Goal: Task Accomplishment & Management: Complete application form

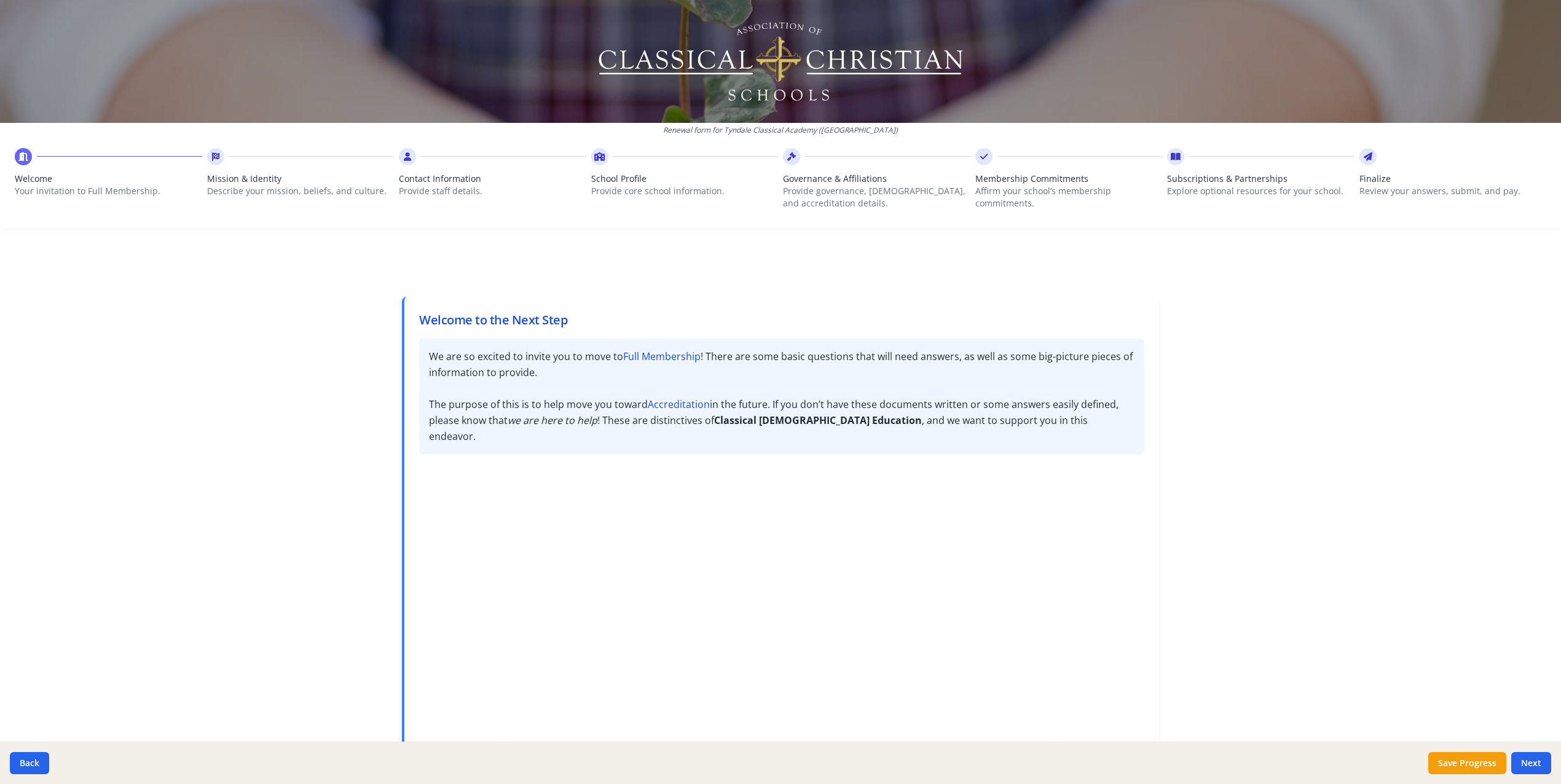
scroll to position [119, 0]
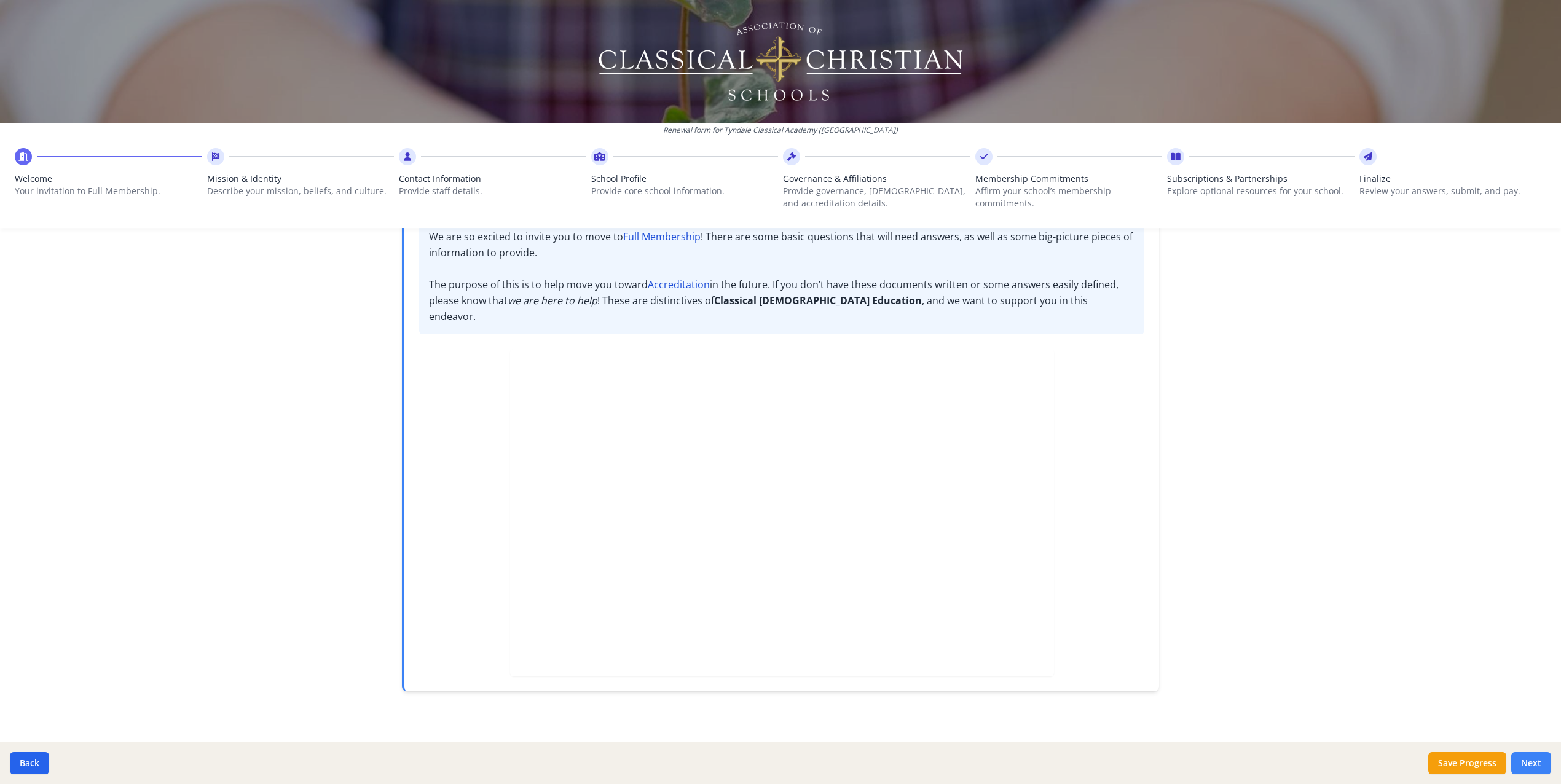
click at [1536, 759] on button "Next" at bounding box center [1532, 762] width 40 height 22
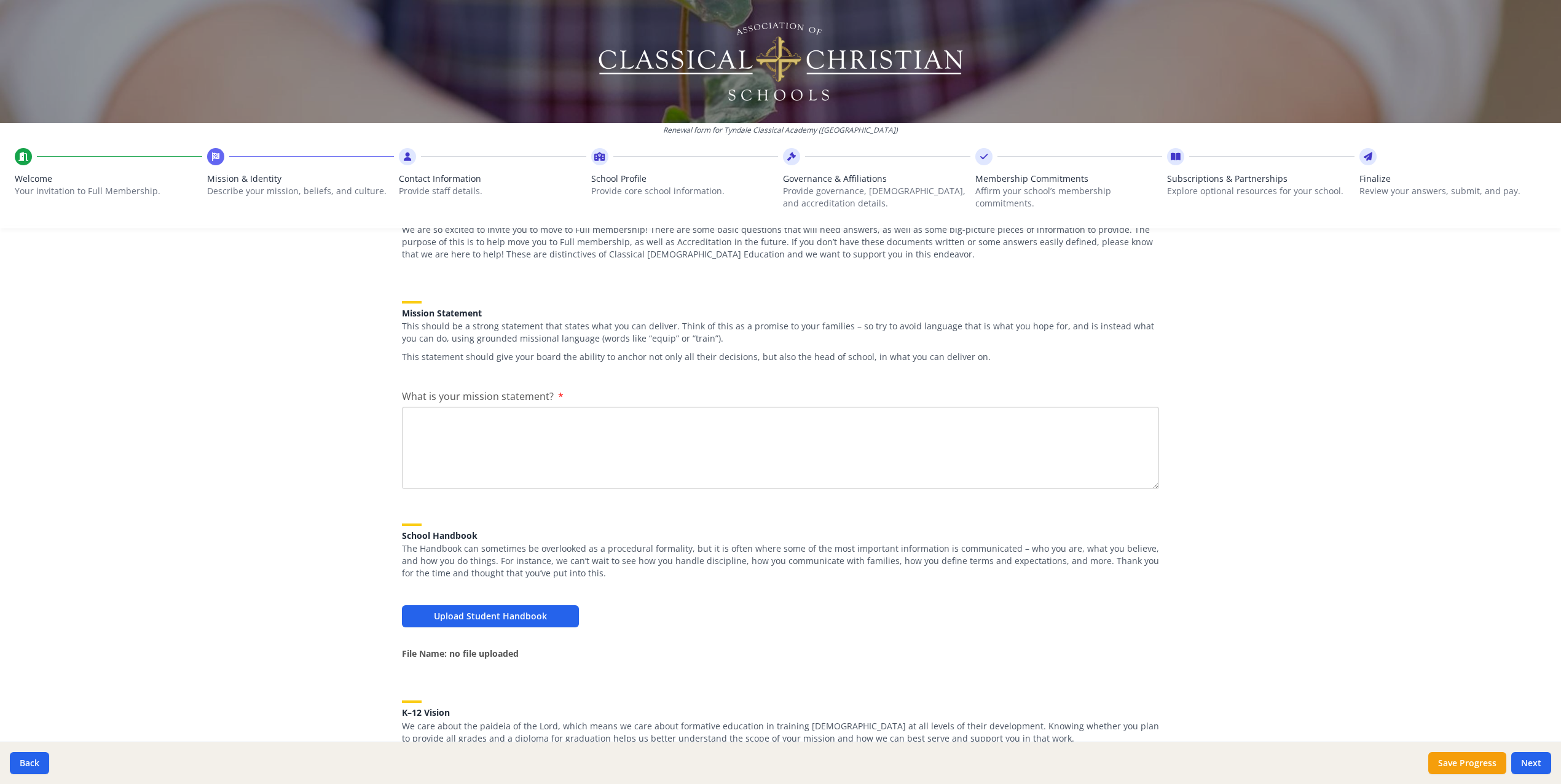
click at [652, 465] on textarea "What is your mission statement?" at bounding box center [780, 447] width 757 height 82
click at [472, 418] on textarea "What is your mission statement?" at bounding box center [780, 447] width 757 height 82
paste textarea "Our mission is to provide a classical education that joyfully disciples student…"
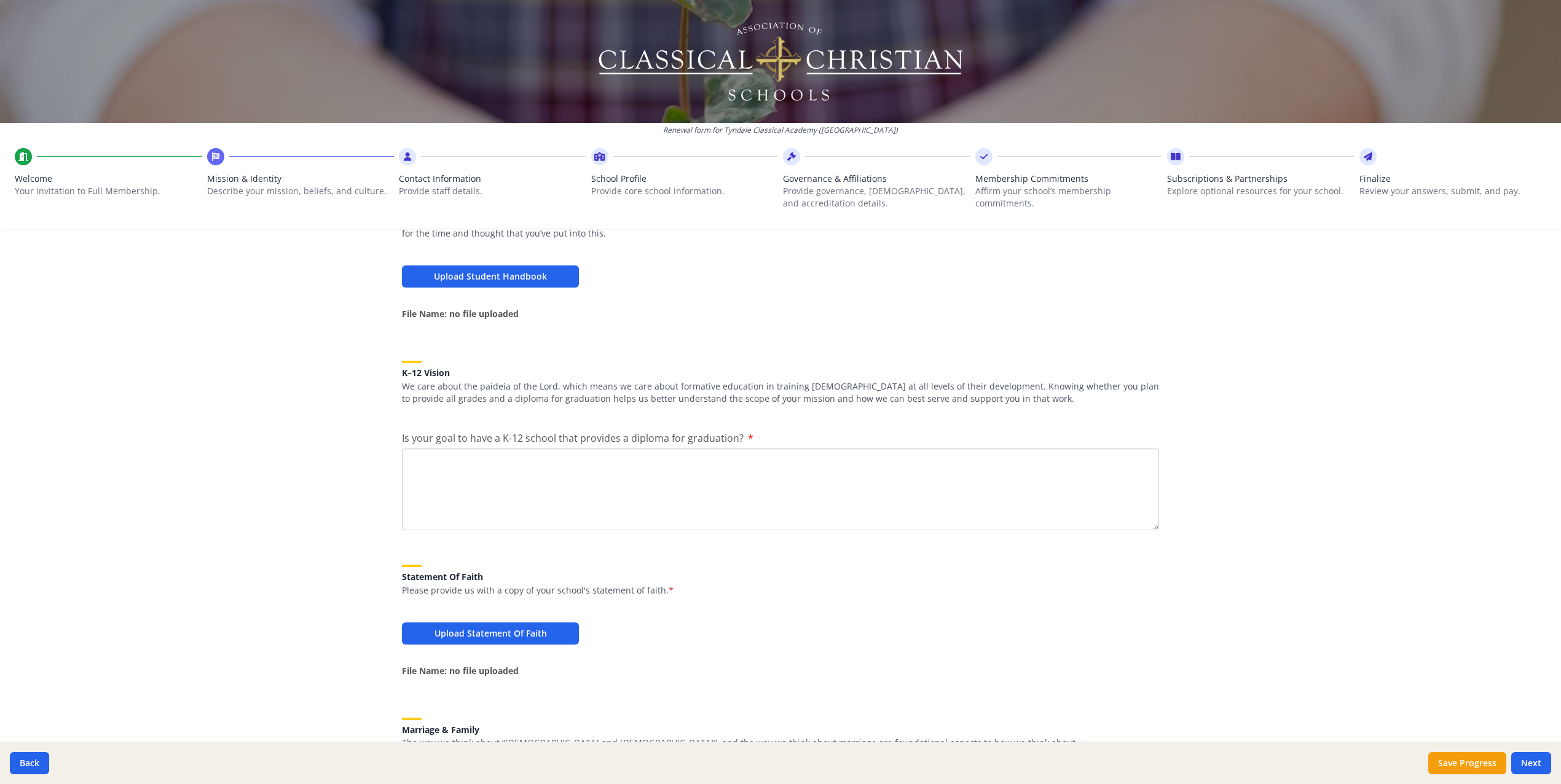
scroll to position [466, 0]
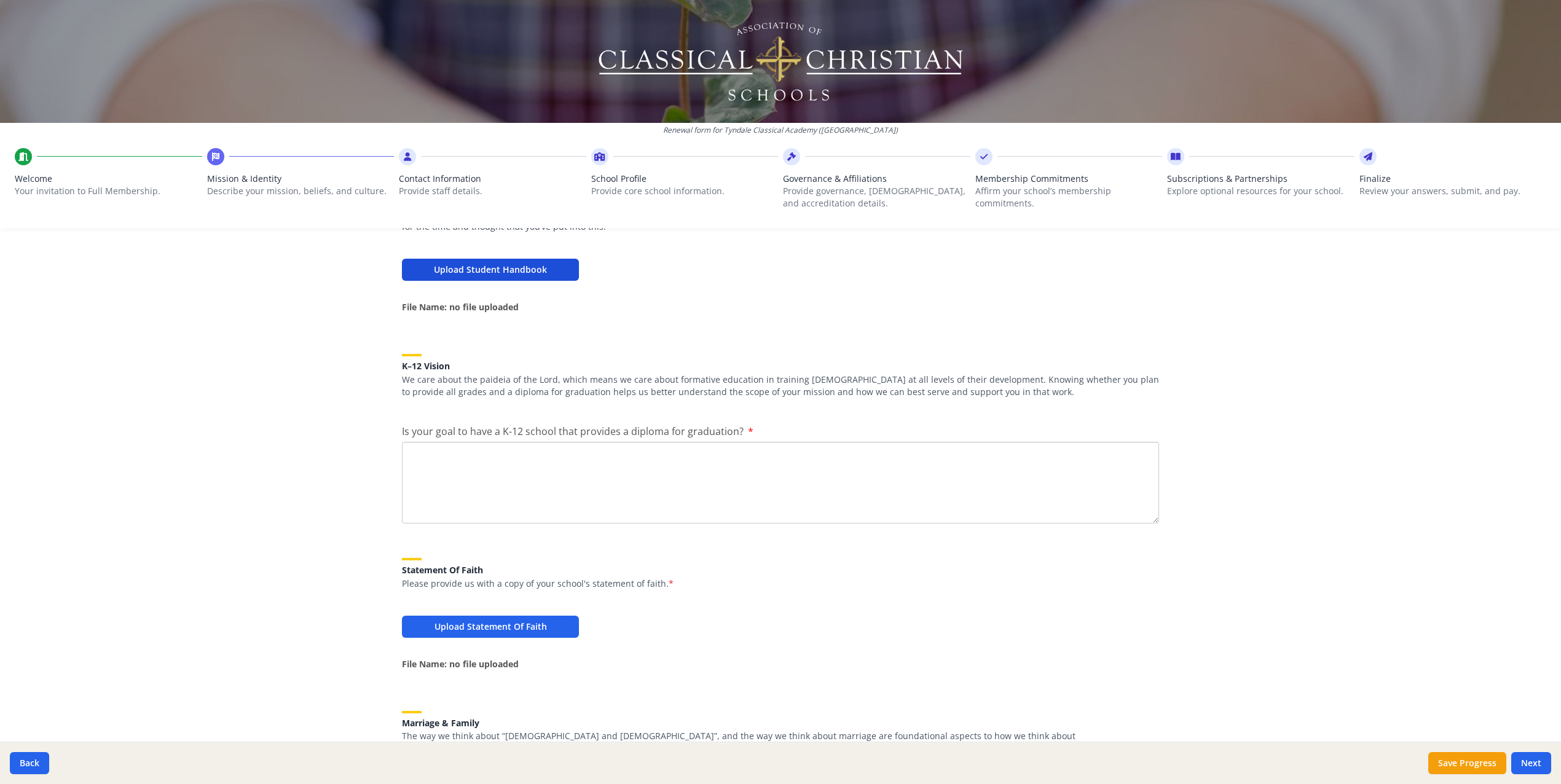
type textarea "Our mission is to provide a classical education that joyfully disciples student…"
click at [525, 268] on button "Upload Student Handbook" at bounding box center [490, 269] width 177 height 22
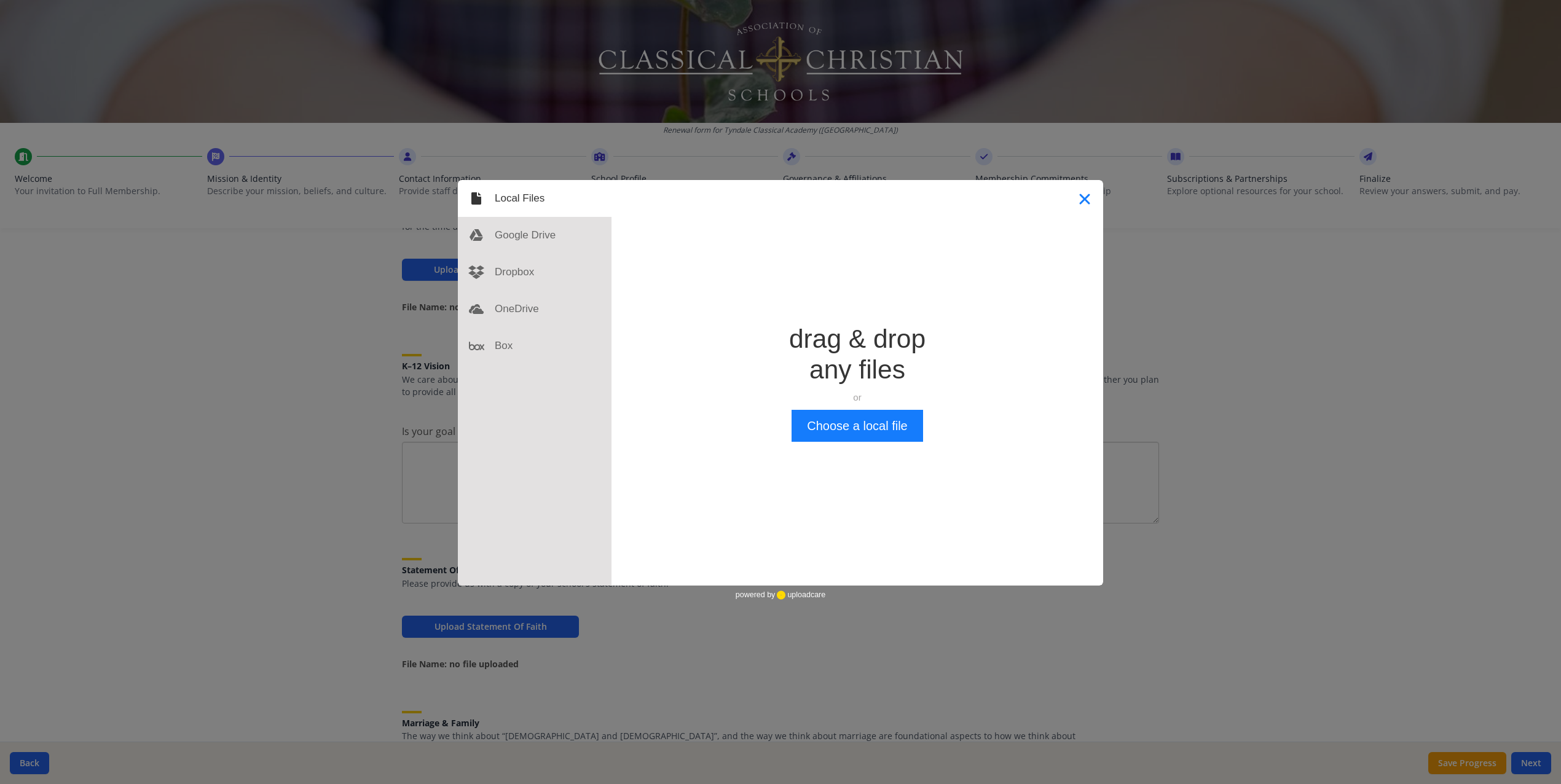
click at [1094, 207] on button "Close" at bounding box center [1085, 198] width 37 height 37
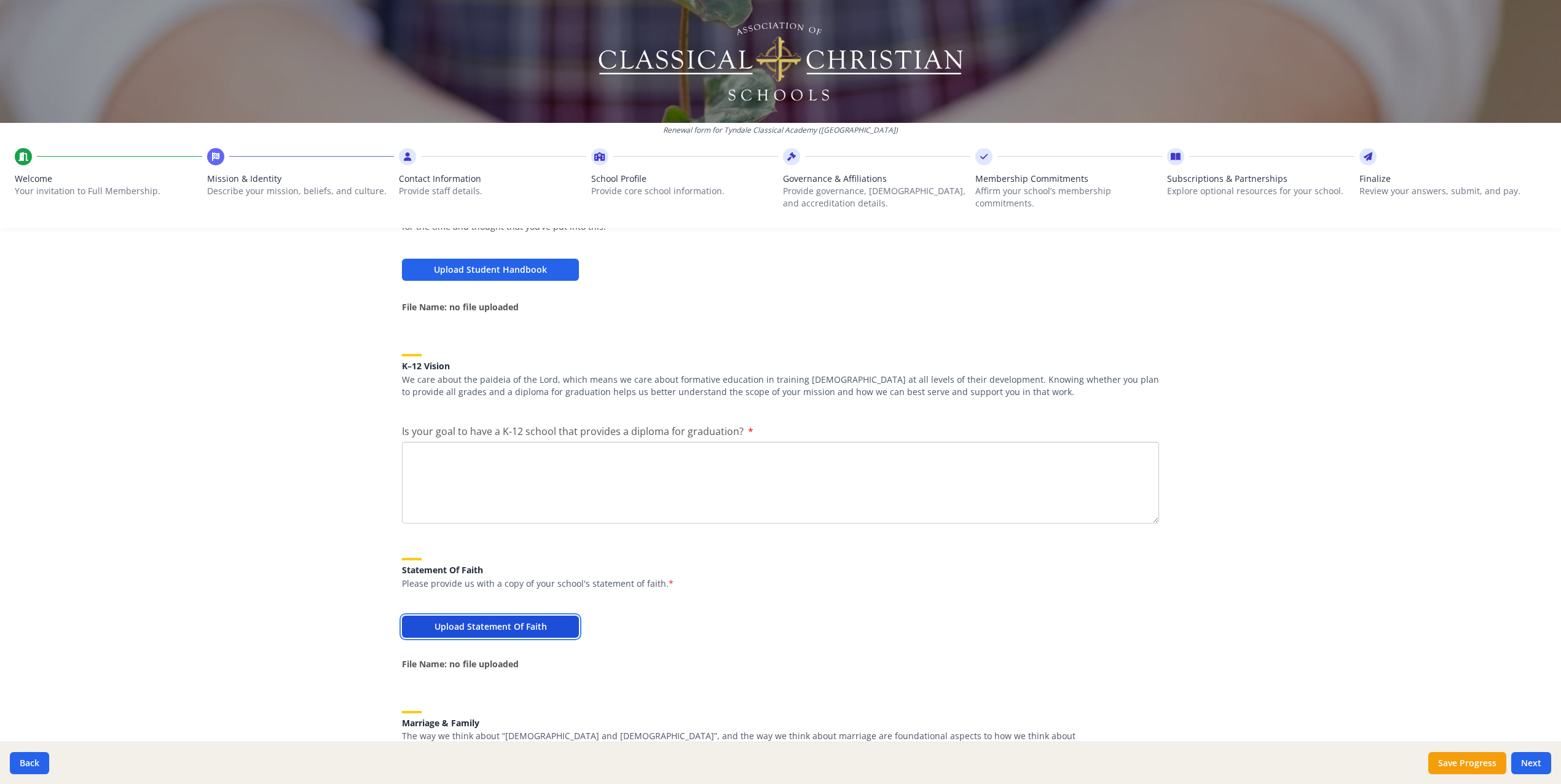
click at [460, 629] on button "Upload Statement Of Faith" at bounding box center [490, 626] width 177 height 22
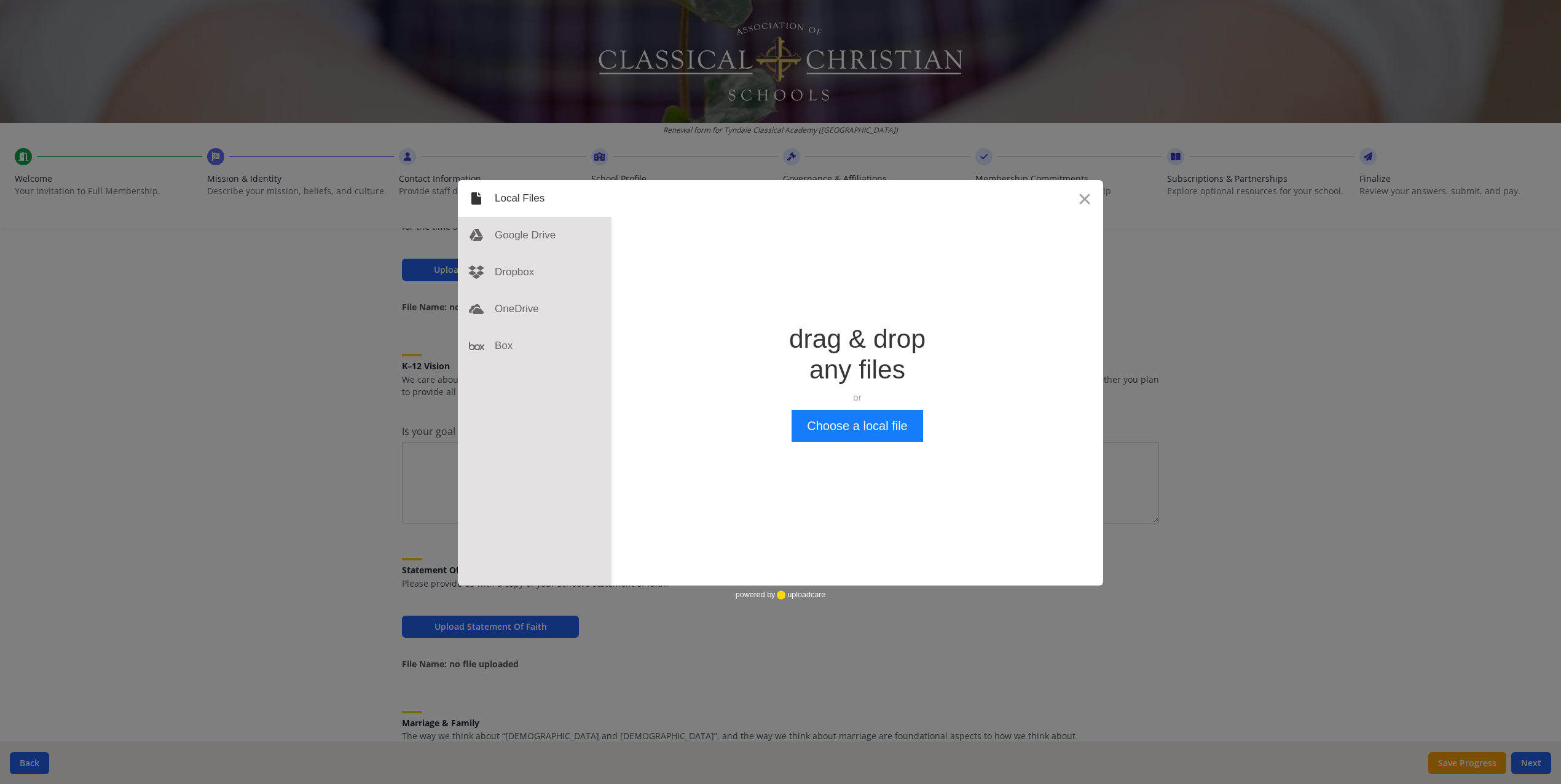
click at [377, 584] on div "Drop a file here drag & drop any files or Upload files from your computer Choos…" at bounding box center [780, 392] width 1561 height 784
click at [1091, 202] on button "Close" at bounding box center [1085, 198] width 37 height 37
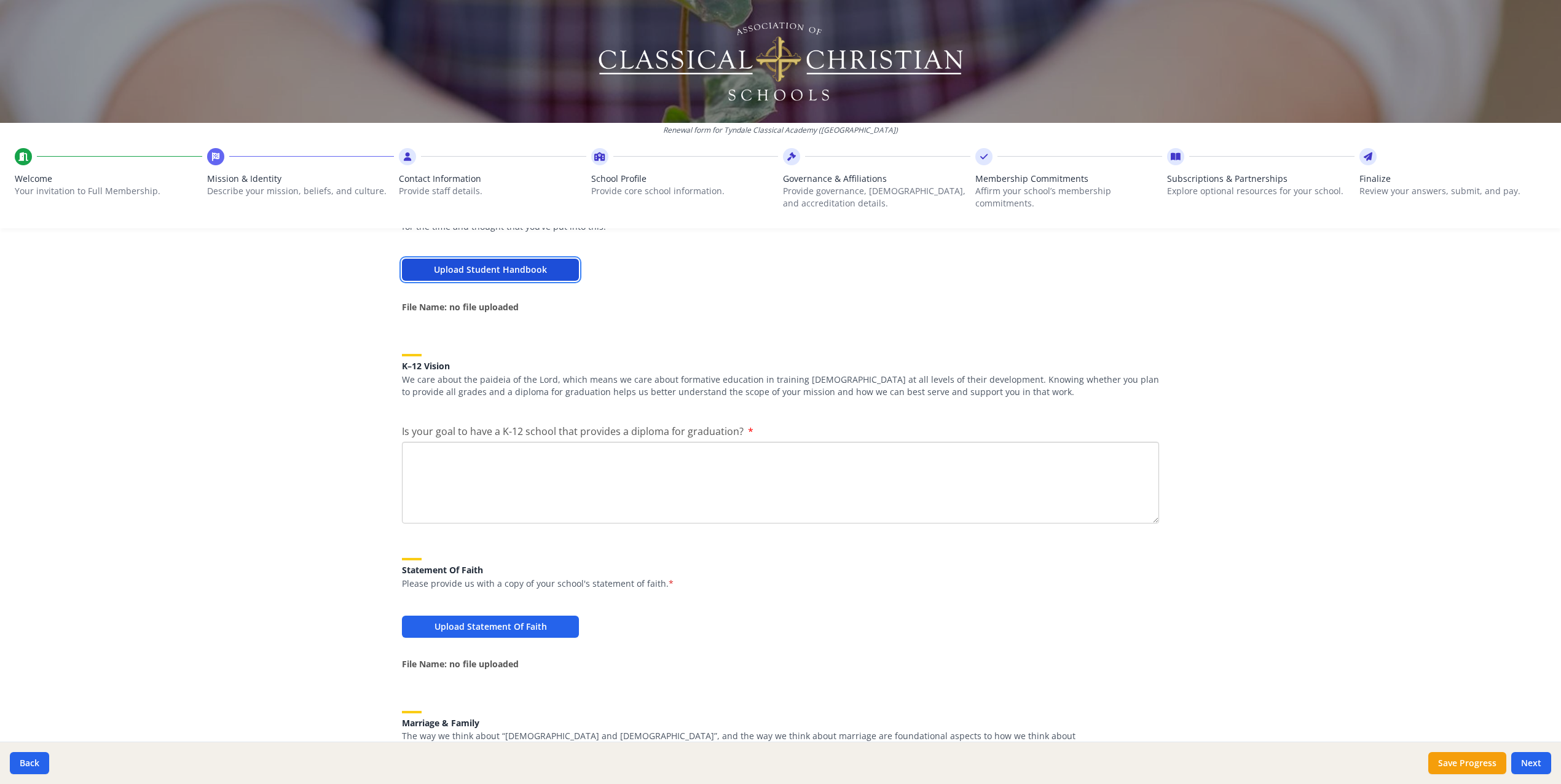
click at [540, 270] on button "Upload Student Handbook" at bounding box center [490, 269] width 177 height 22
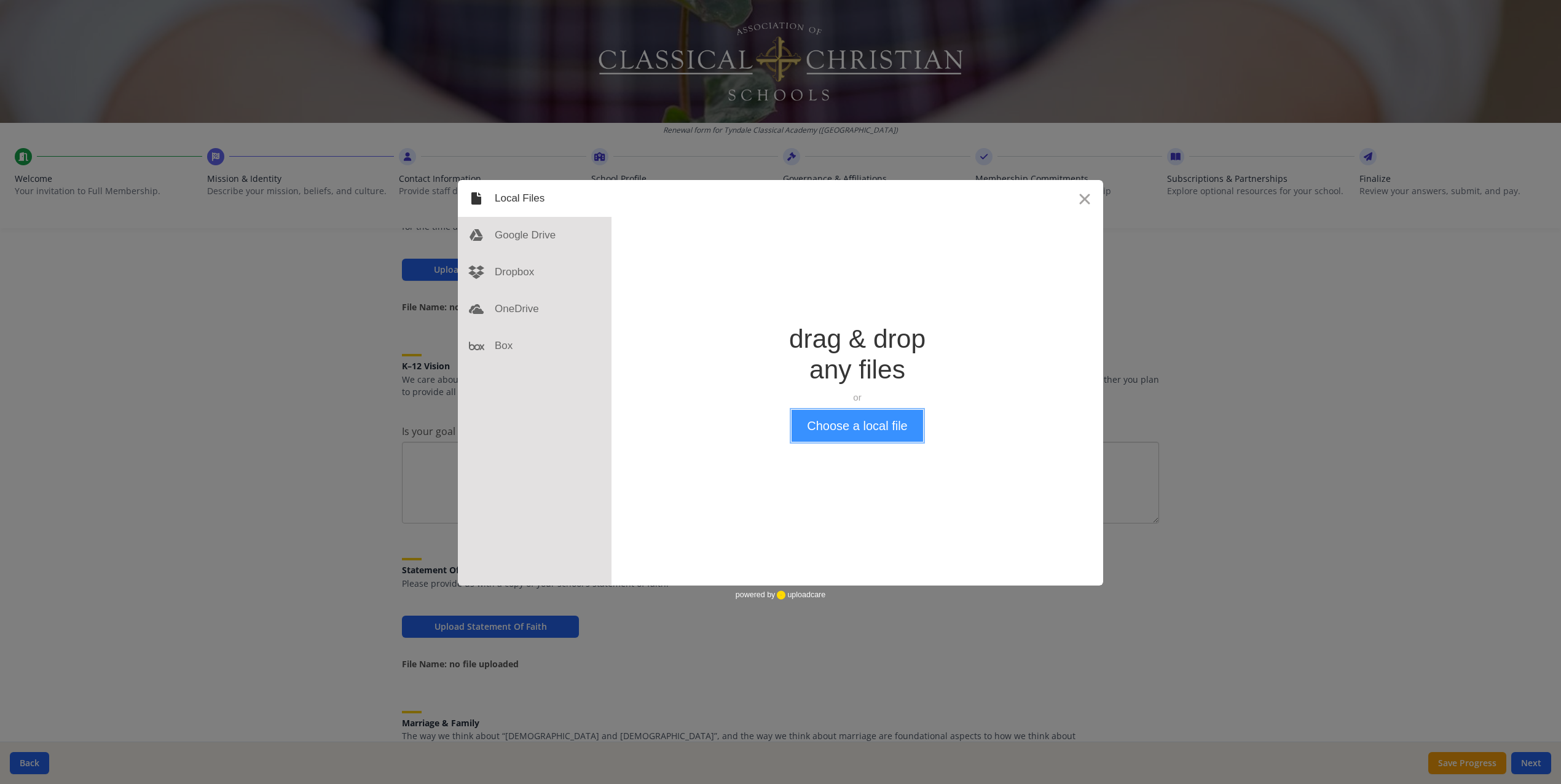
click at [846, 441] on button "Choose a local file" at bounding box center [857, 426] width 131 height 32
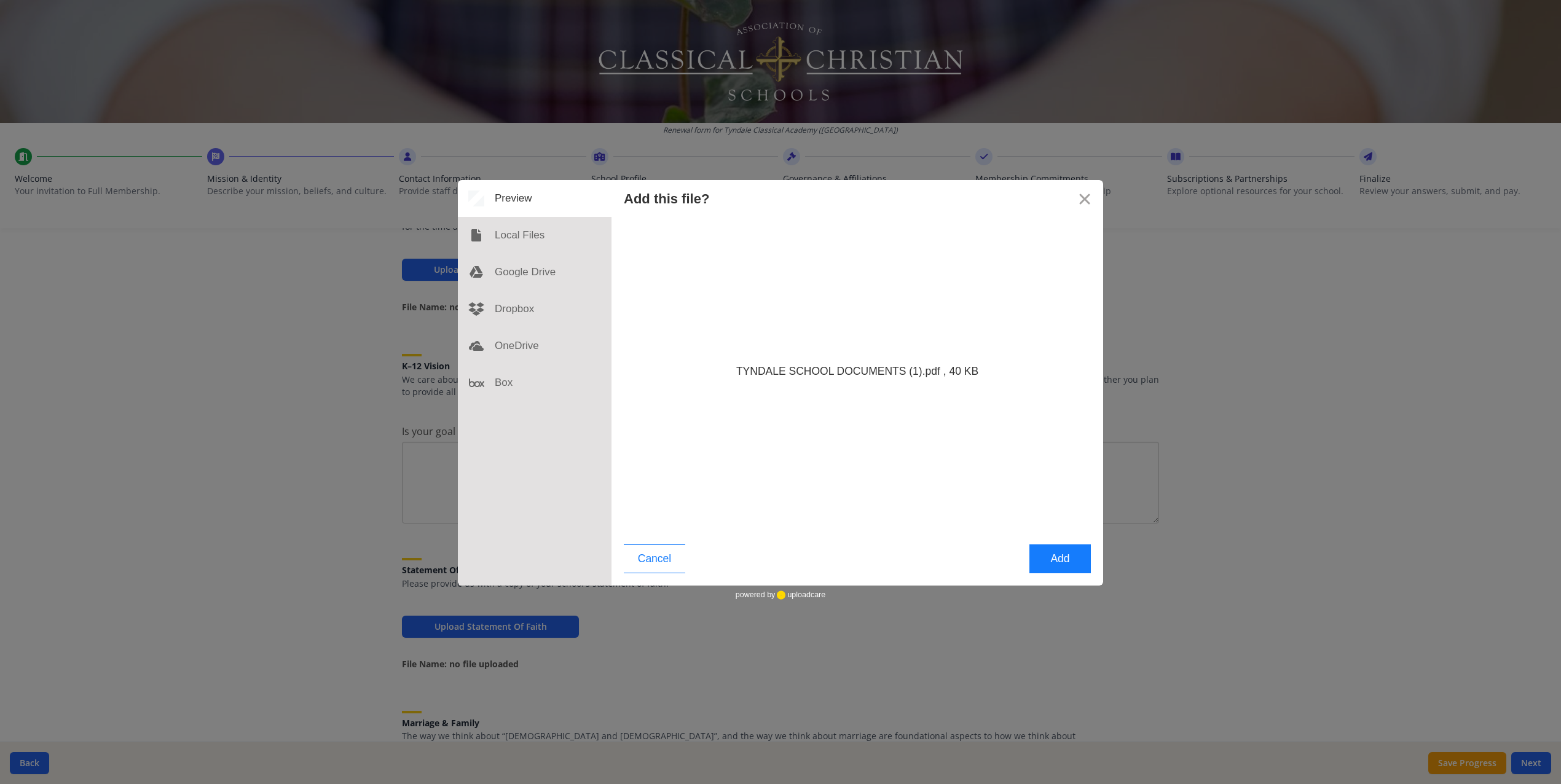
click at [1051, 557] on button "Add" at bounding box center [1060, 558] width 62 height 28
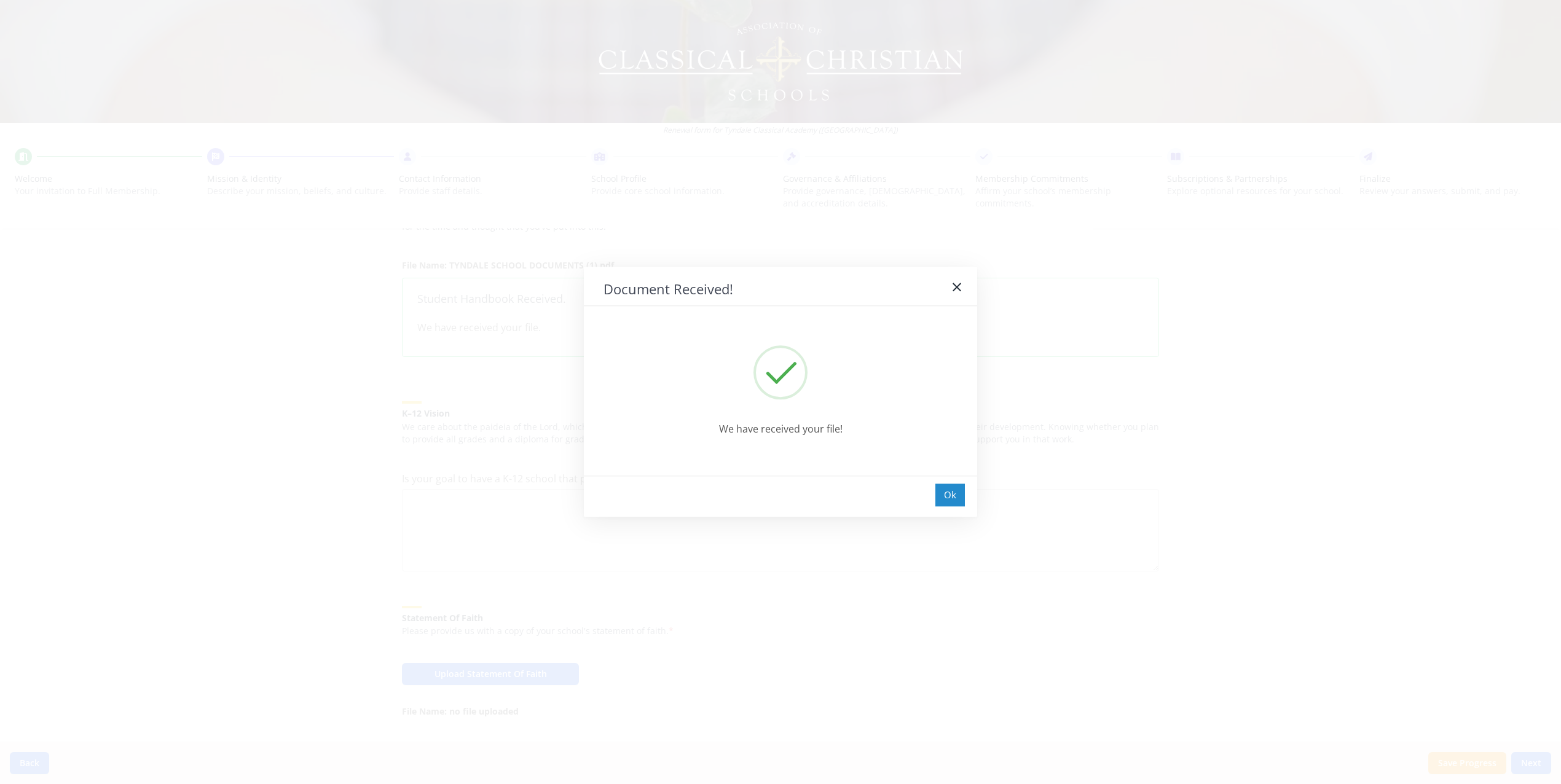
click at [945, 499] on div "Ok" at bounding box center [949, 495] width 29 height 23
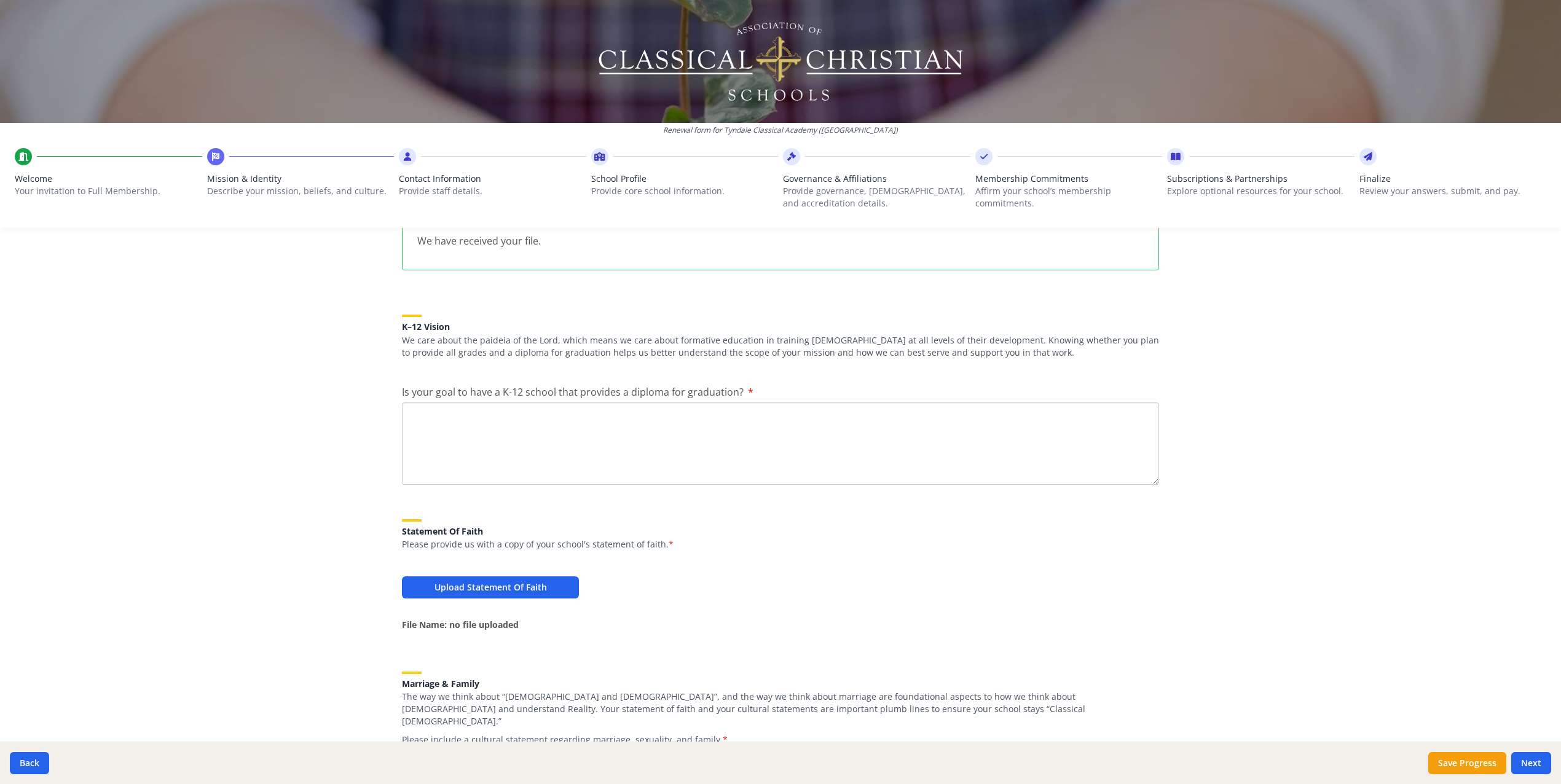
scroll to position [574, 0]
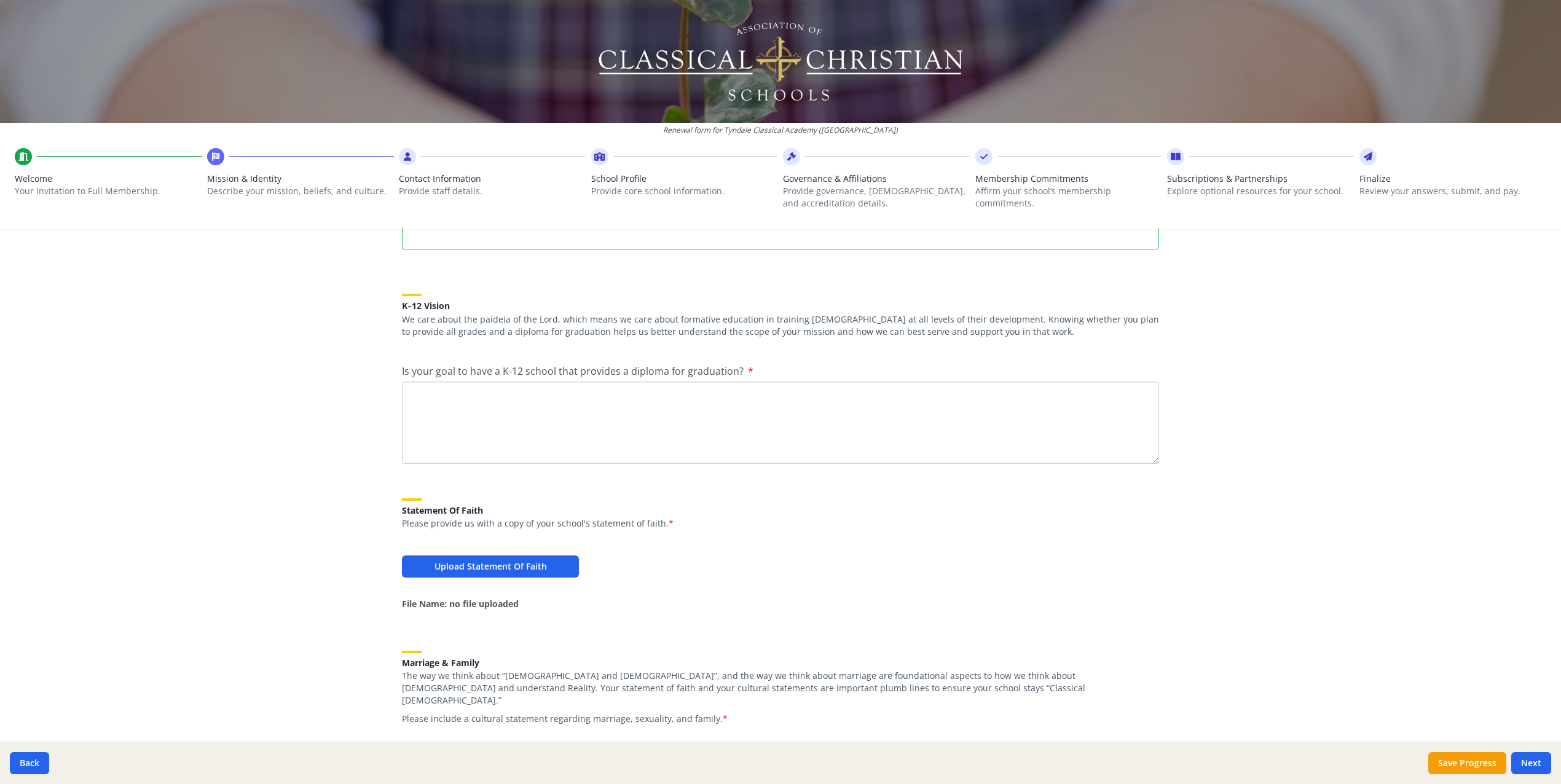
click at [513, 434] on textarea "Is your goal to have a K-12 school that provides a diploma for graduation?" at bounding box center [780, 422] width 757 height 82
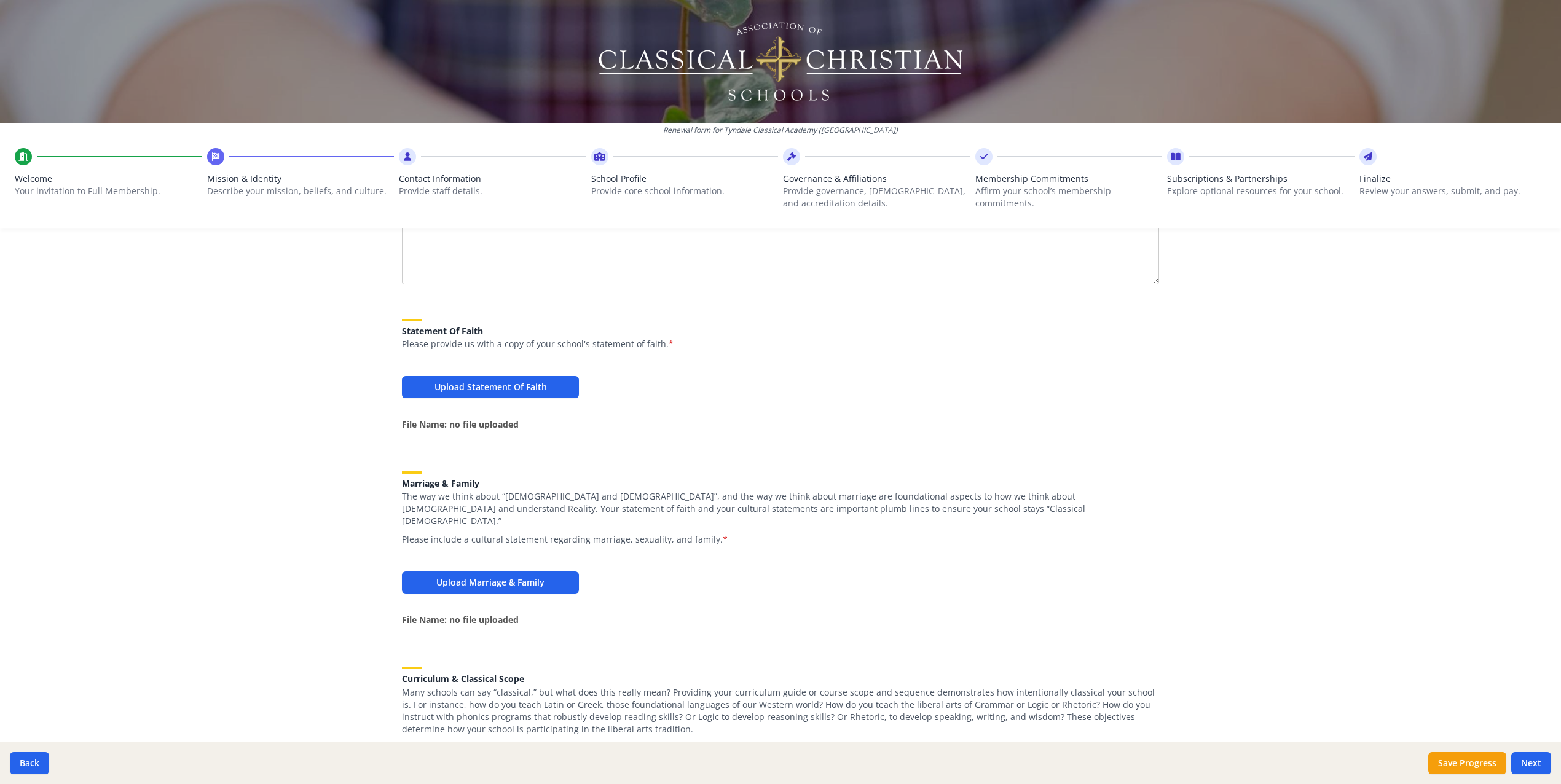
scroll to position [760, 0]
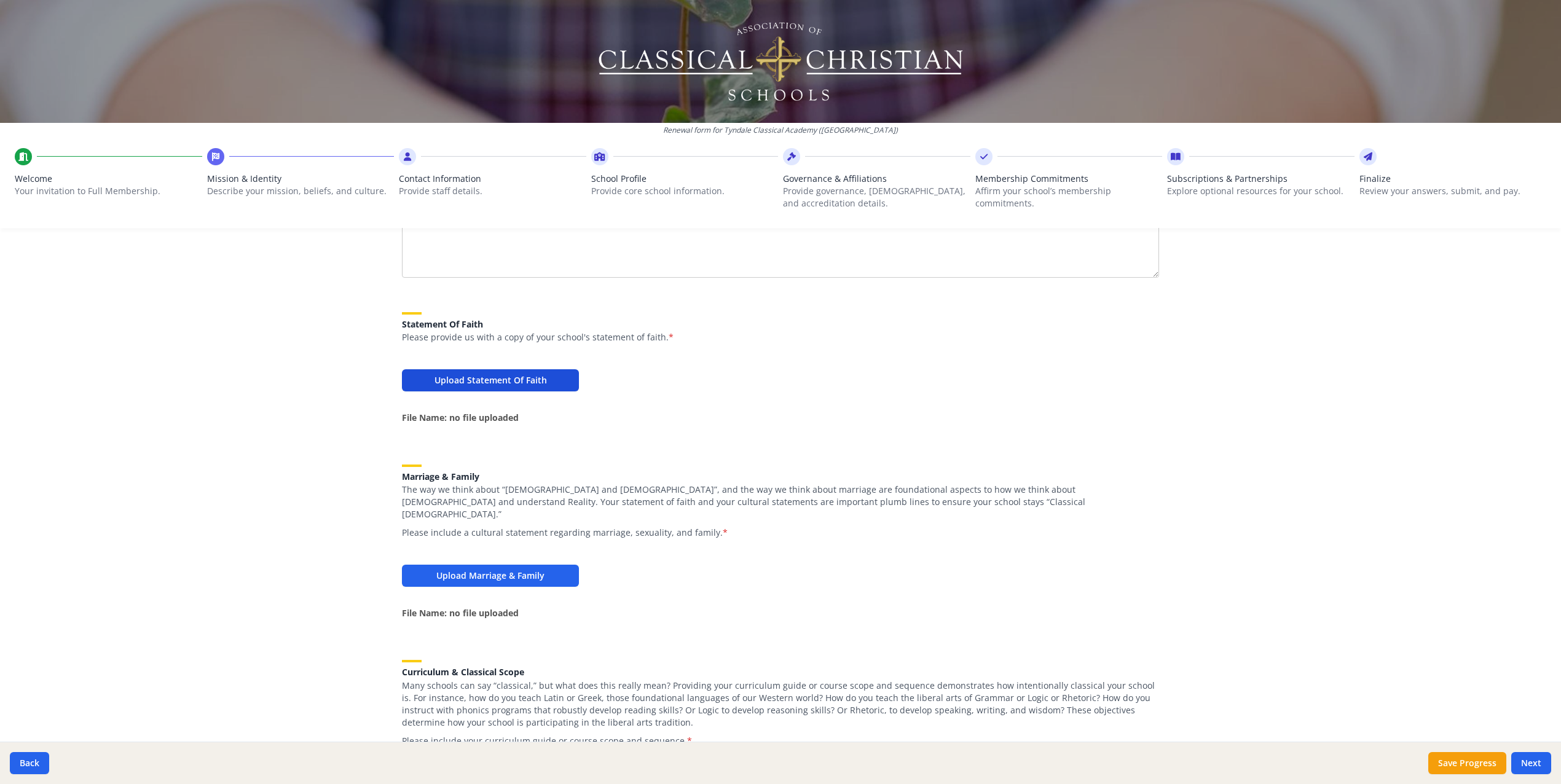
type textarea "Yes"
click at [453, 387] on button "Upload Statement Of Faith" at bounding box center [490, 380] width 177 height 22
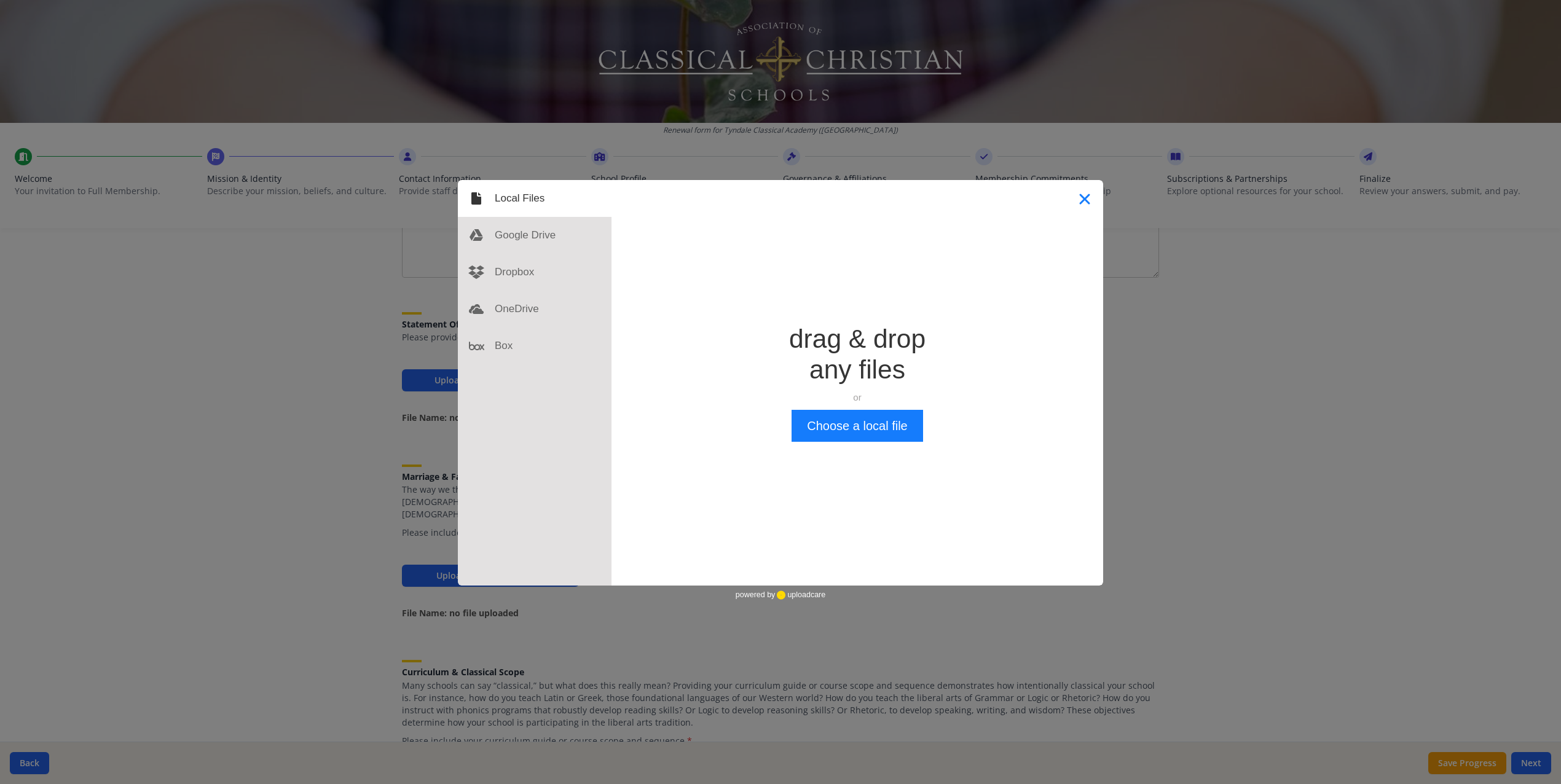
click at [1082, 211] on button "Close" at bounding box center [1085, 198] width 37 height 37
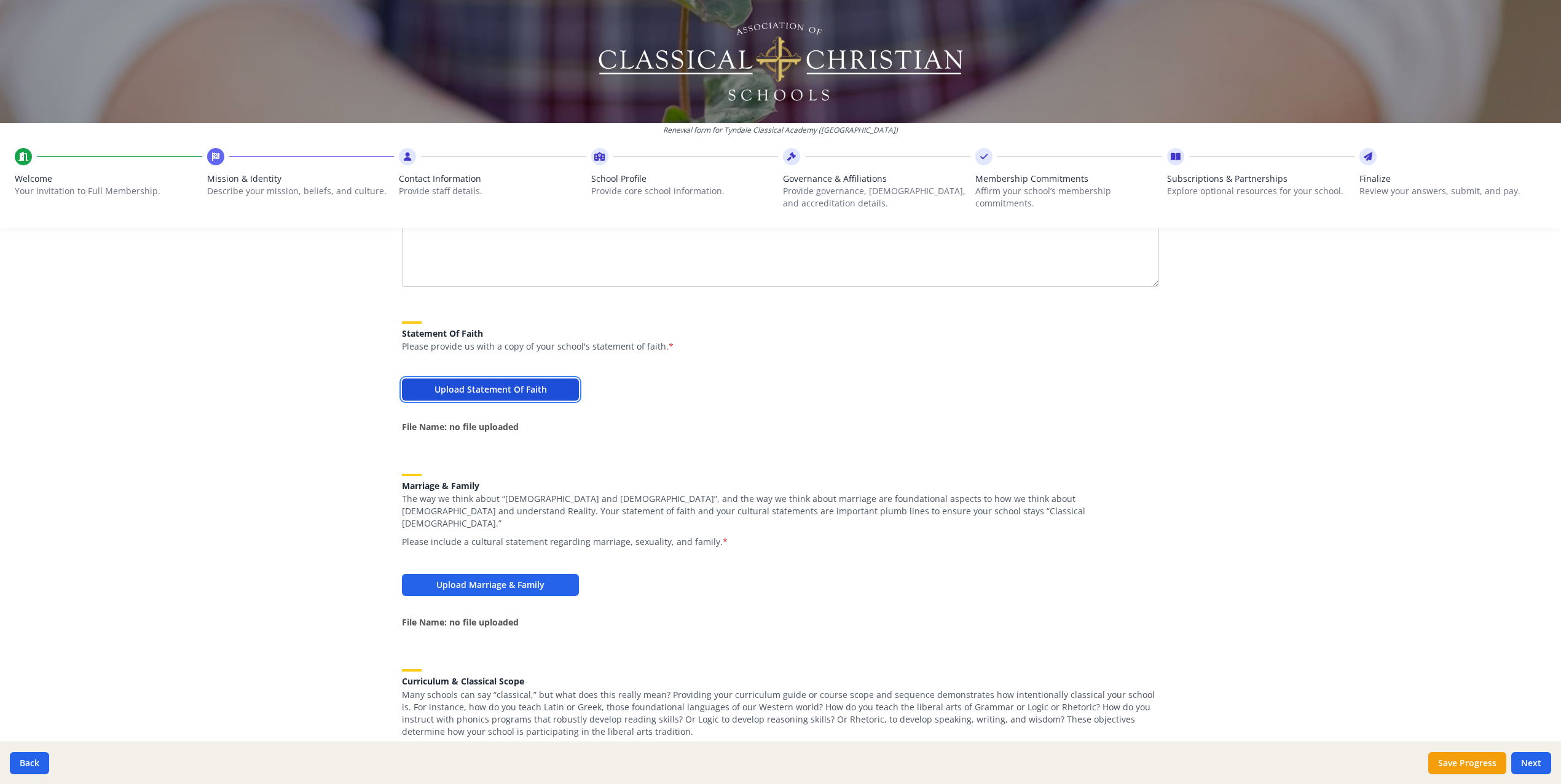
scroll to position [746, 0]
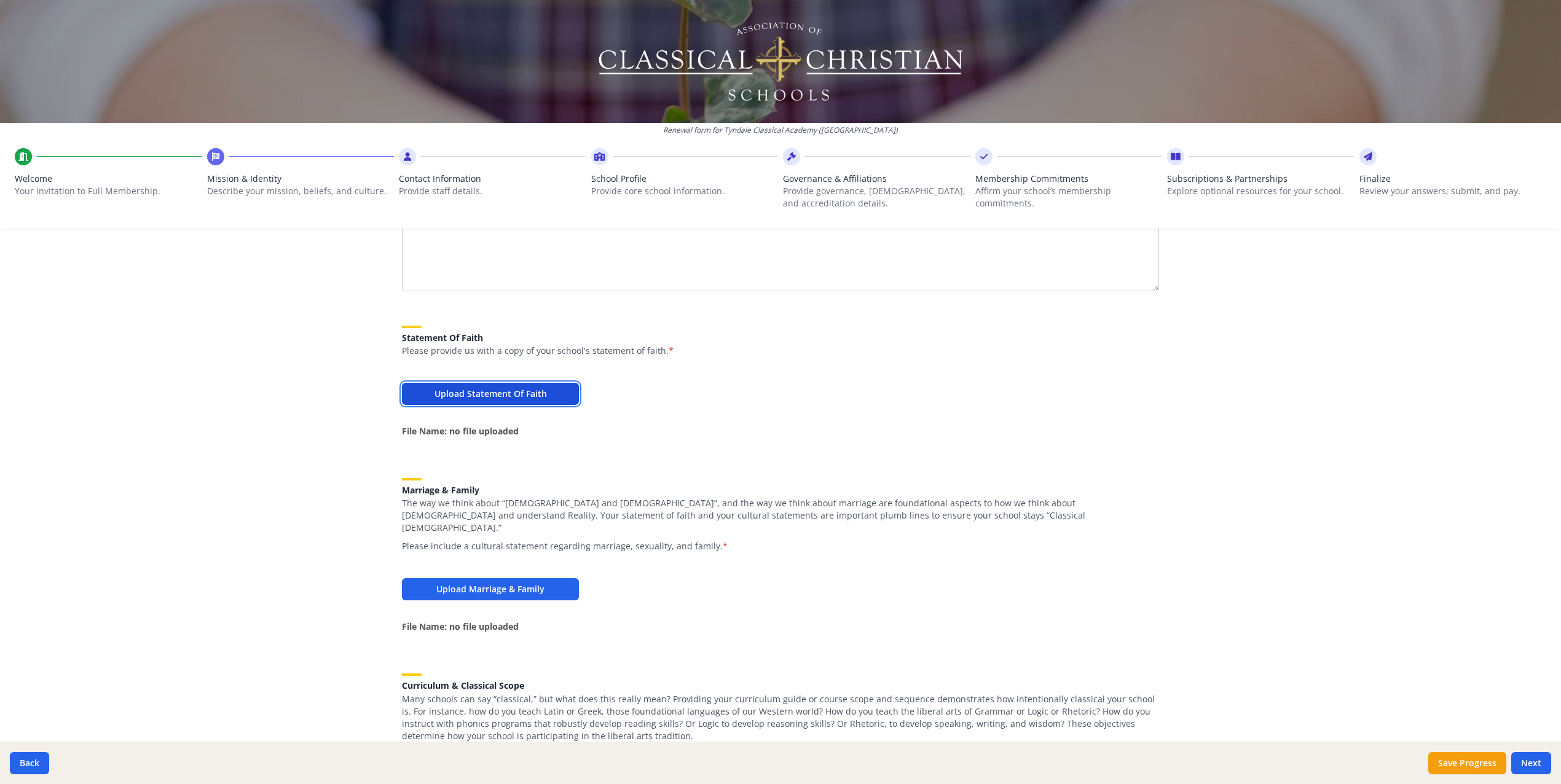
click at [537, 397] on button "Upload Statement Of Faith" at bounding box center [490, 393] width 177 height 22
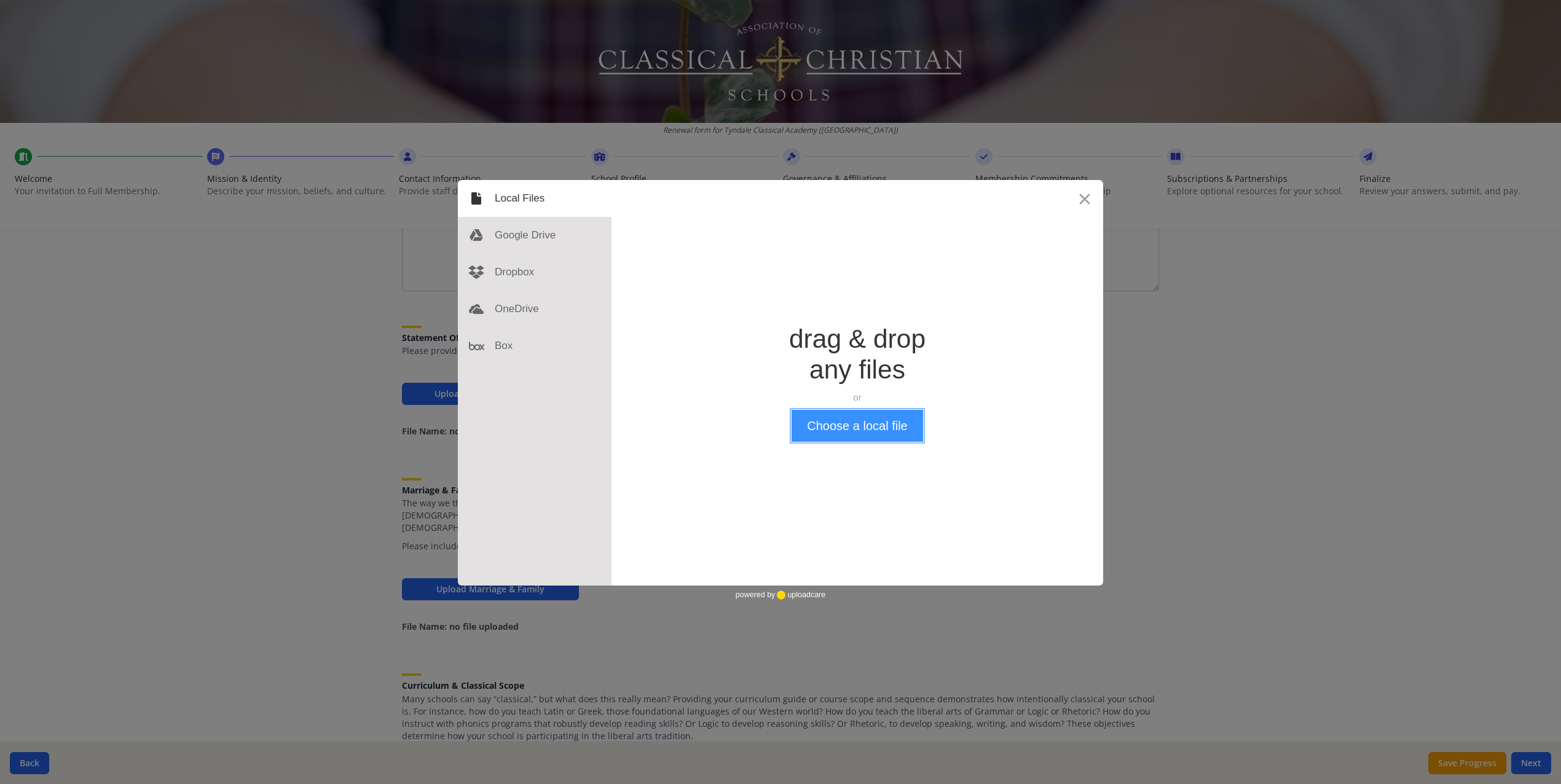
click at [911, 426] on button "Choose a local file" at bounding box center [857, 426] width 131 height 32
click at [509, 238] on div at bounding box center [535, 235] width 154 height 37
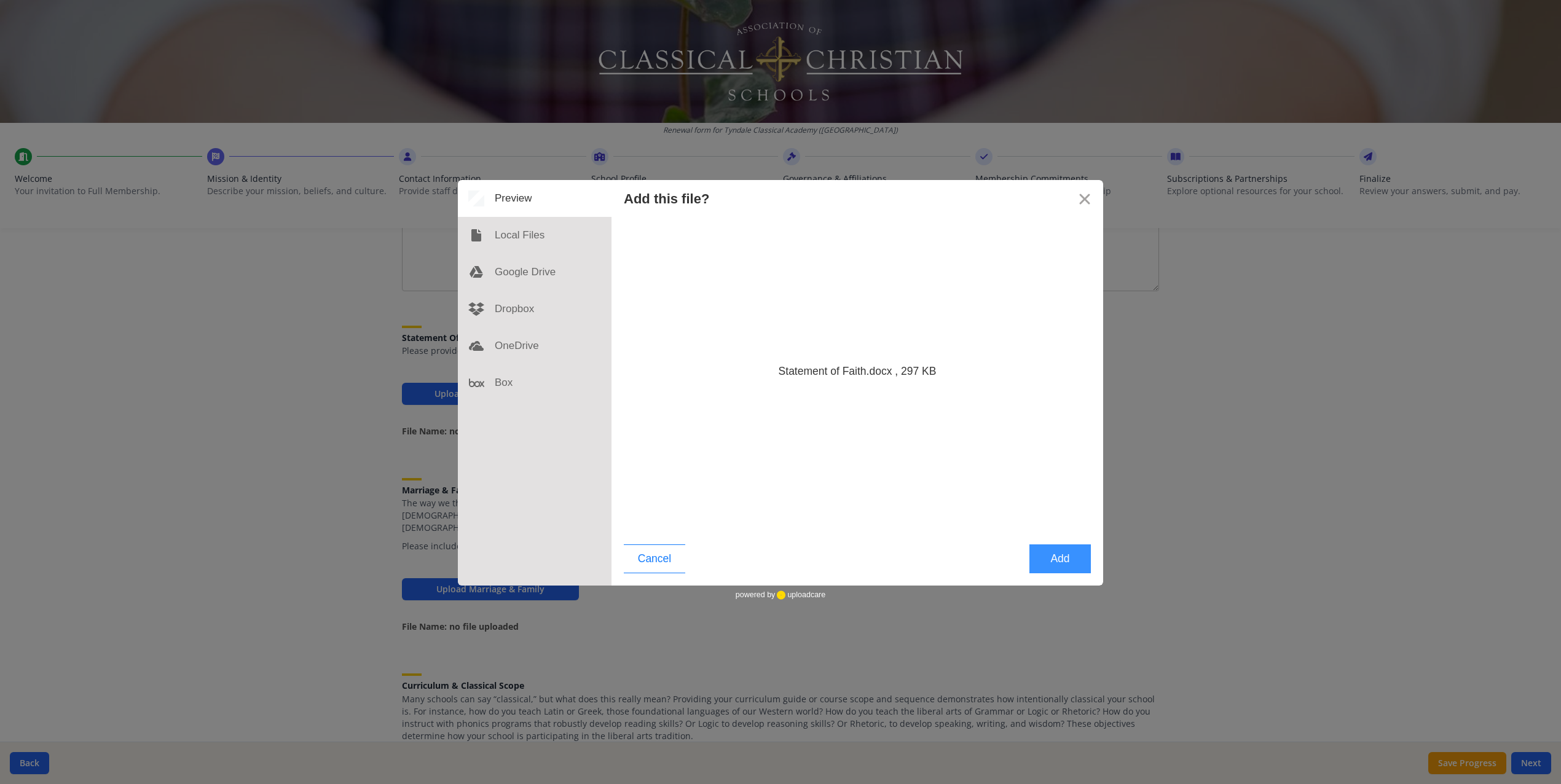
click at [1065, 563] on button "Add" at bounding box center [1060, 558] width 62 height 28
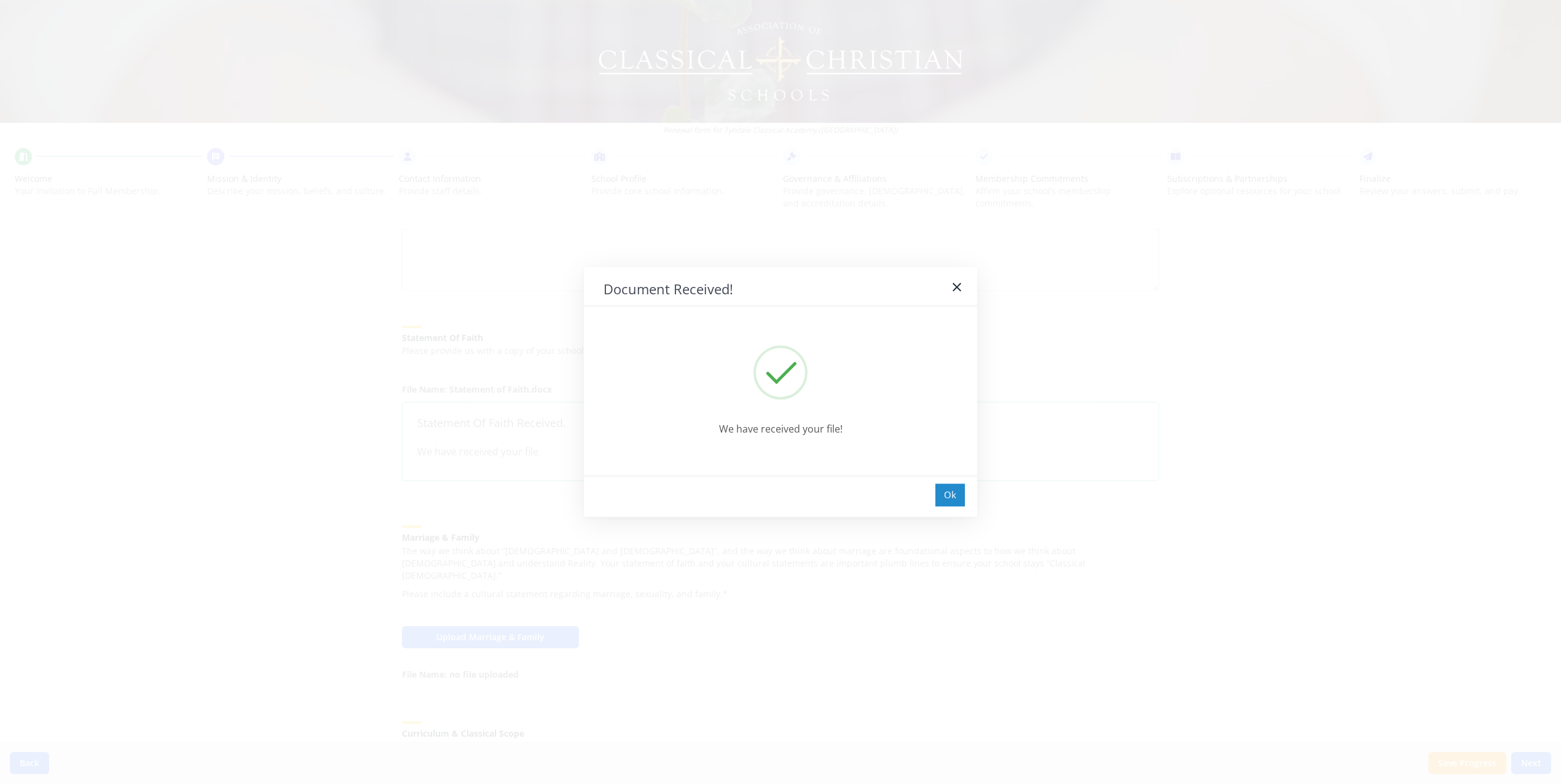
click at [945, 490] on div "Ok" at bounding box center [949, 495] width 29 height 23
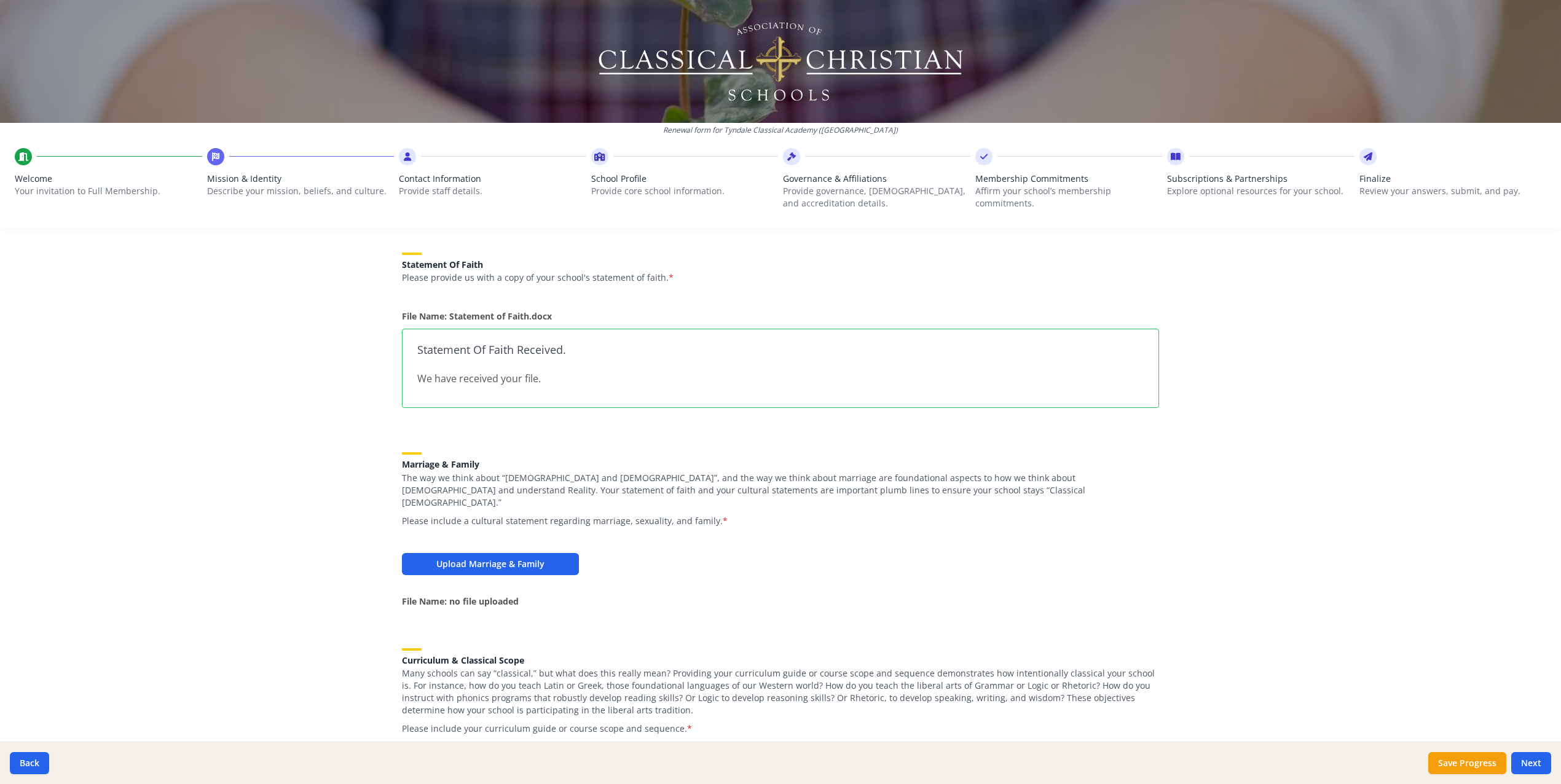
scroll to position [848, 0]
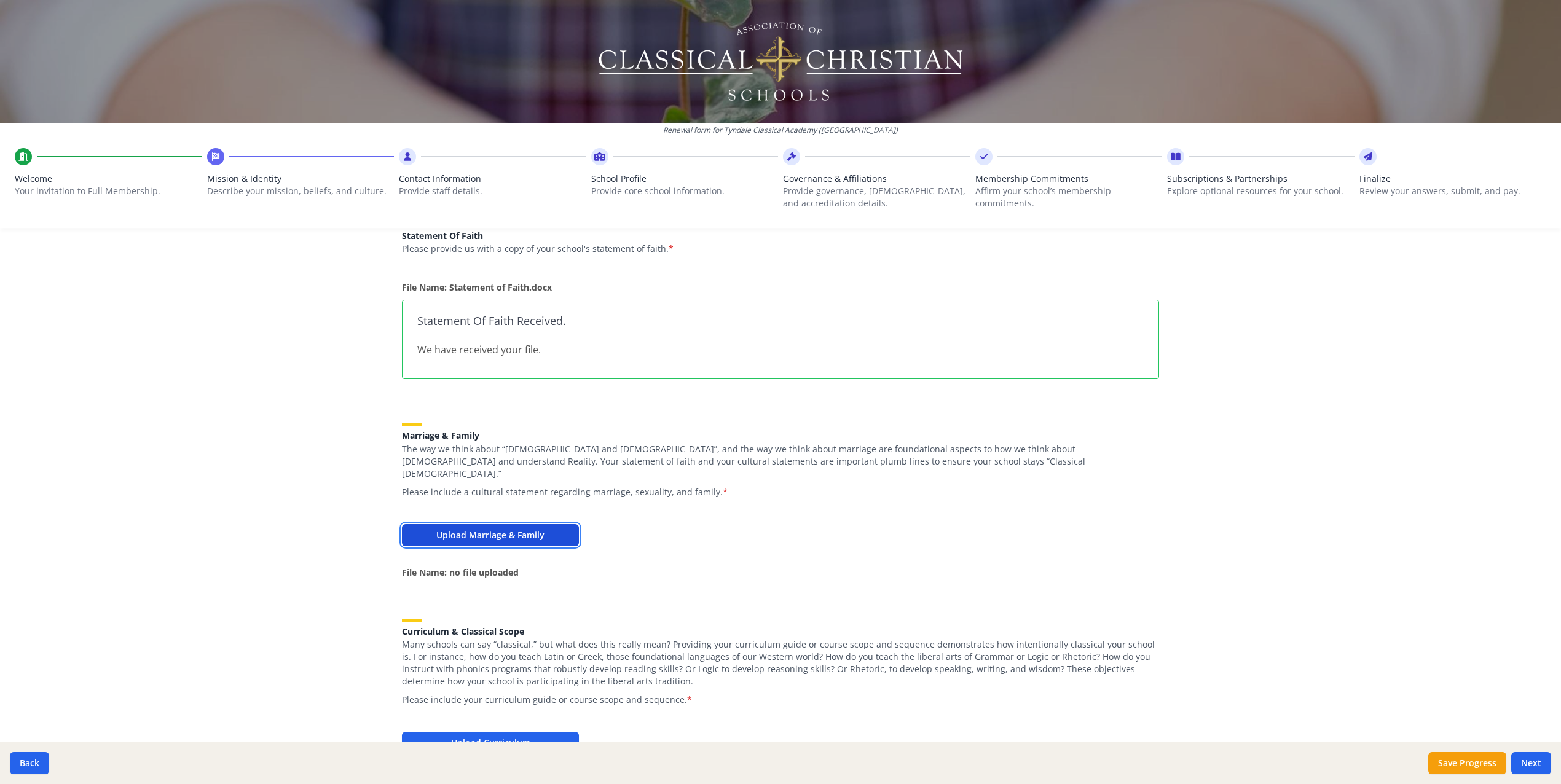
click at [545, 526] on button "Upload Marriage & Family" at bounding box center [490, 535] width 177 height 22
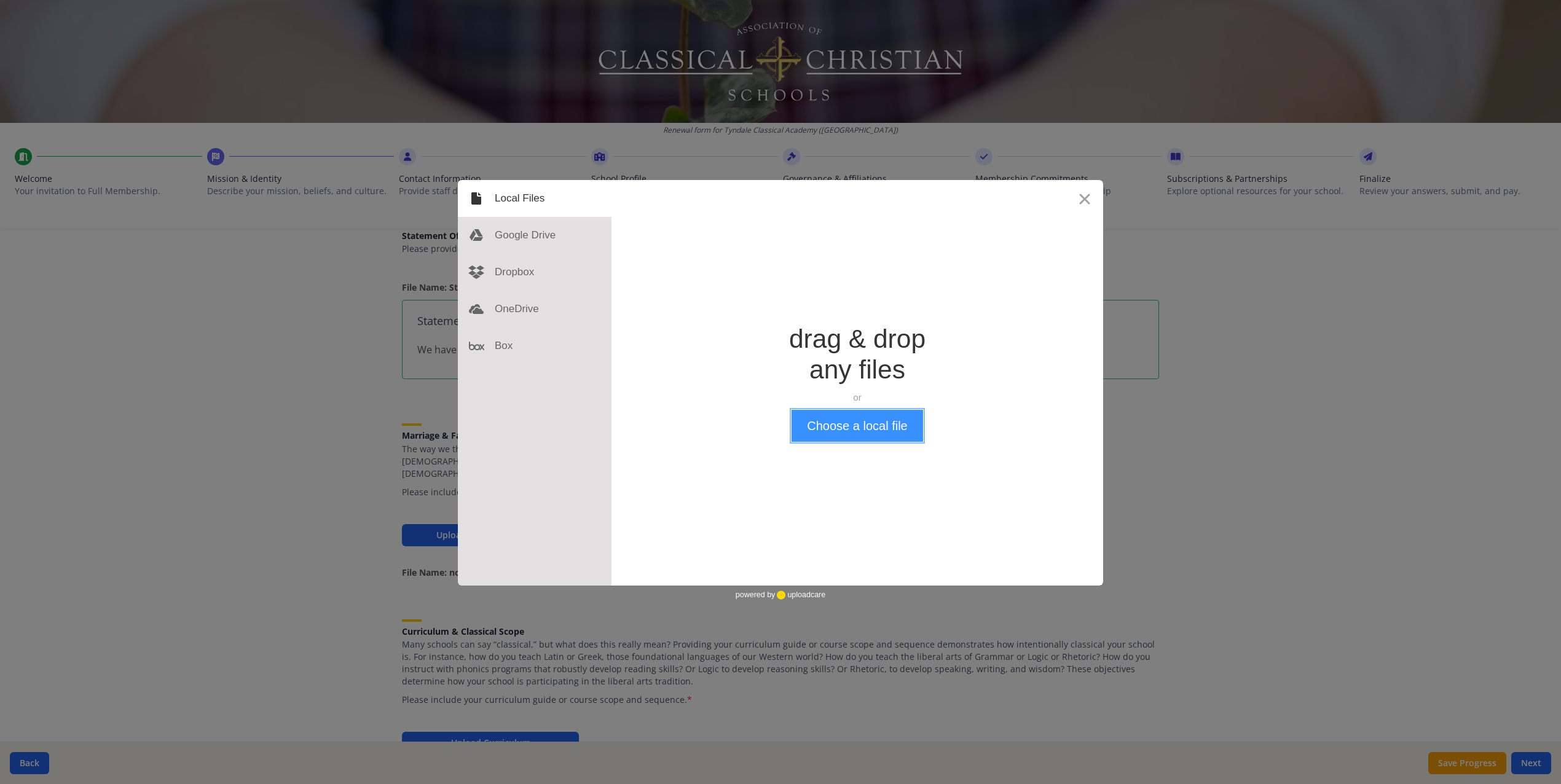
click at [851, 427] on button "Choose a local file" at bounding box center [857, 426] width 131 height 32
click at [1082, 200] on button "Close" at bounding box center [1085, 198] width 37 height 37
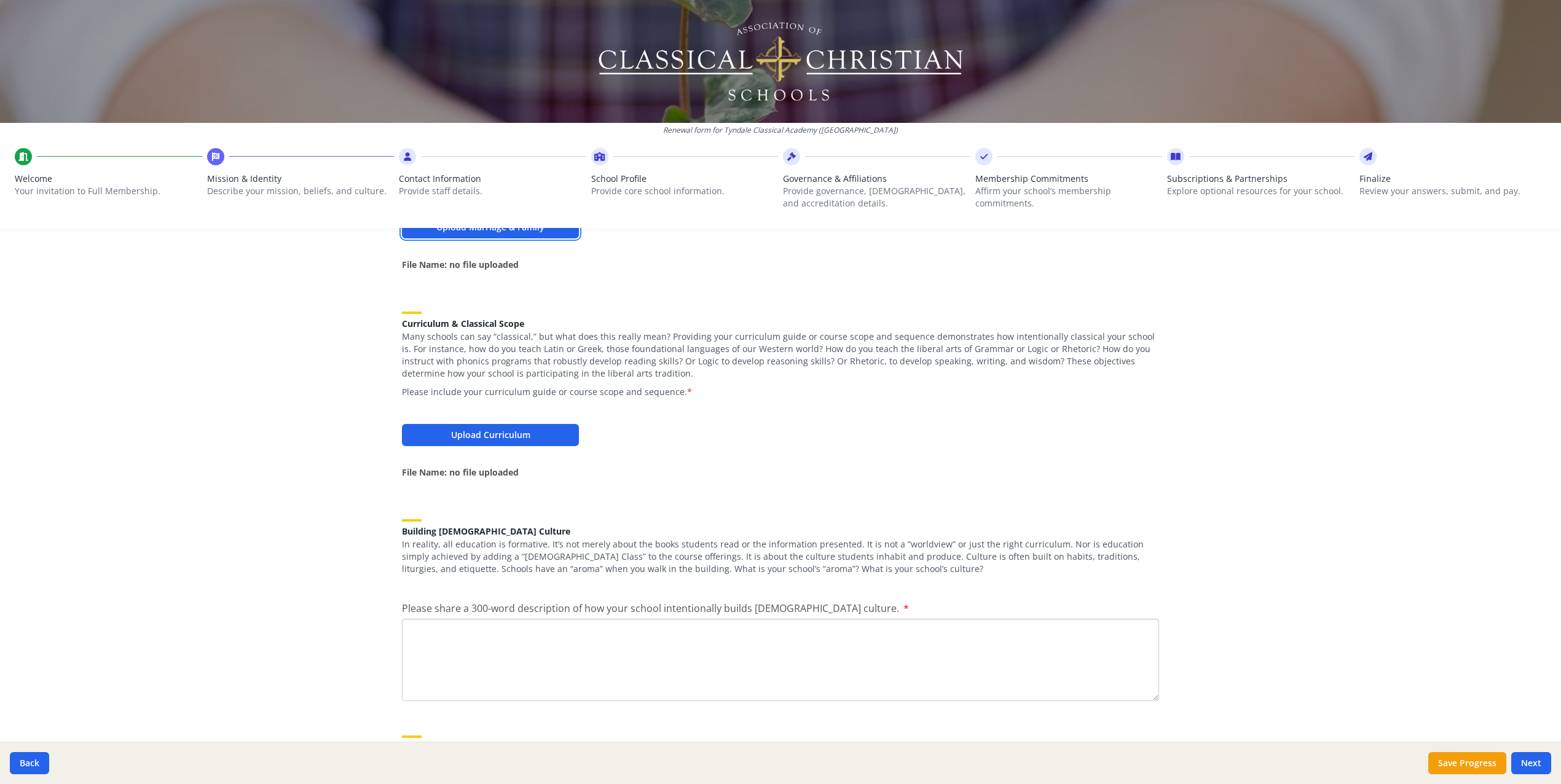
scroll to position [1104, 0]
